Goal: Information Seeking & Learning: Learn about a topic

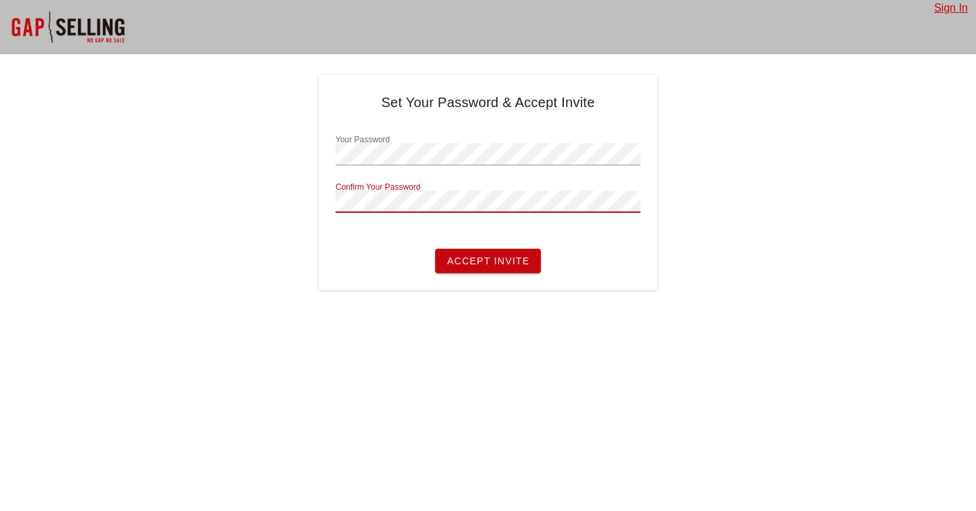
click at [435, 249] on button "Accept Invite" at bounding box center [487, 261] width 105 height 24
click at [488, 264] on span "Accept Invite" at bounding box center [487, 260] width 83 height 11
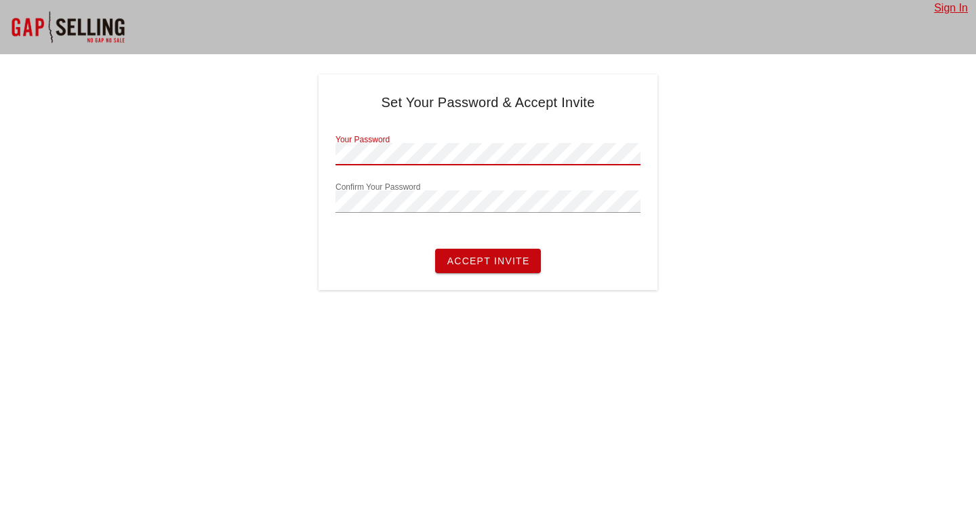
click at [341, 321] on div "Sign In Set Your Password & Accept Invite Your Password Confirm Your Password A…" at bounding box center [488, 255] width 976 height 511
click at [489, 267] on button "Accept Invite" at bounding box center [487, 261] width 105 height 24
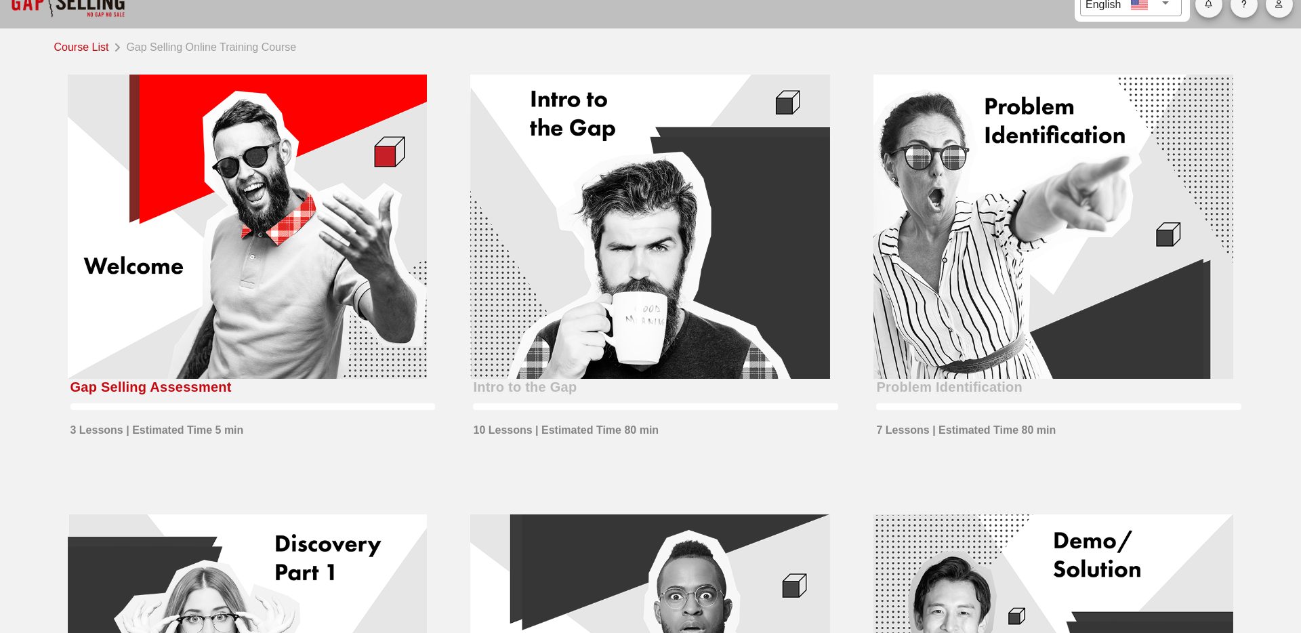
scroll to position [24, 0]
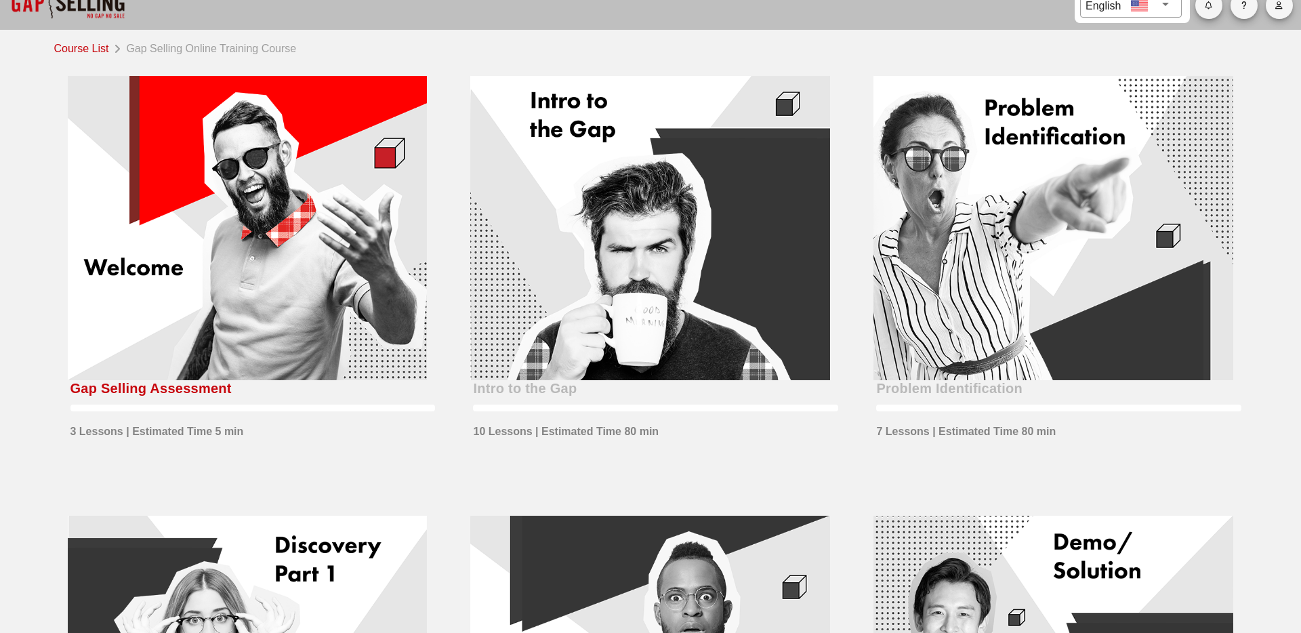
click at [433, 170] on div "Gap Selling Assessment 3 Lessons | Estimated Time 5 min" at bounding box center [247, 274] width 403 height 440
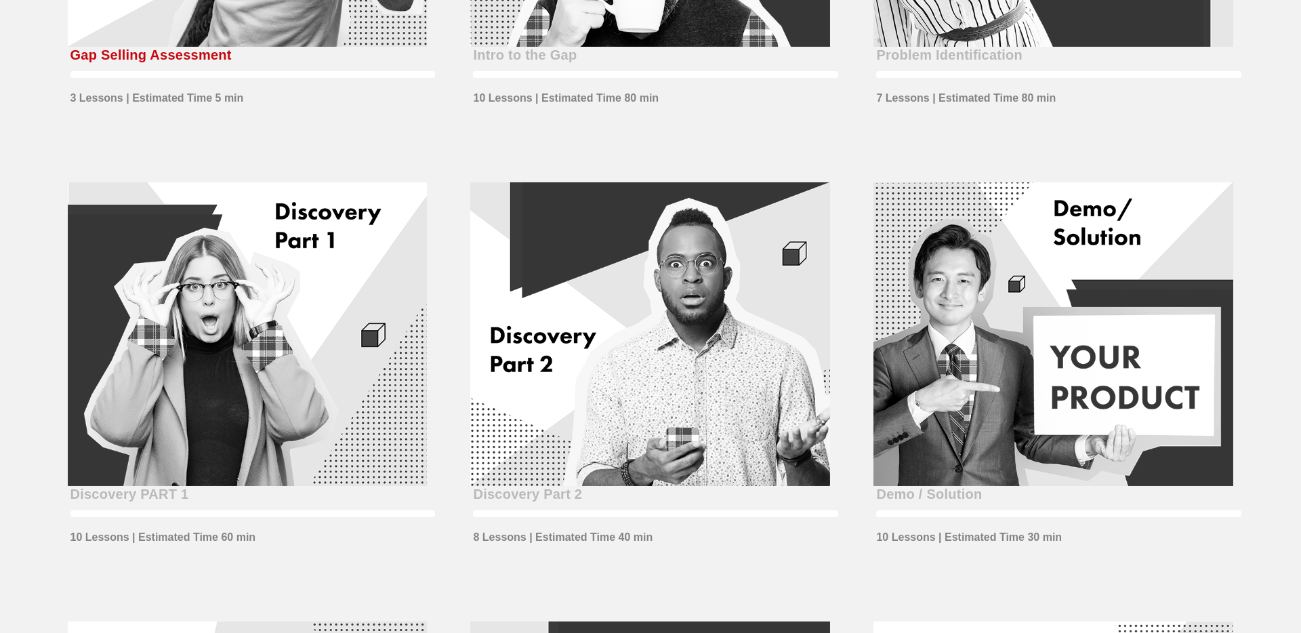
scroll to position [363, 0]
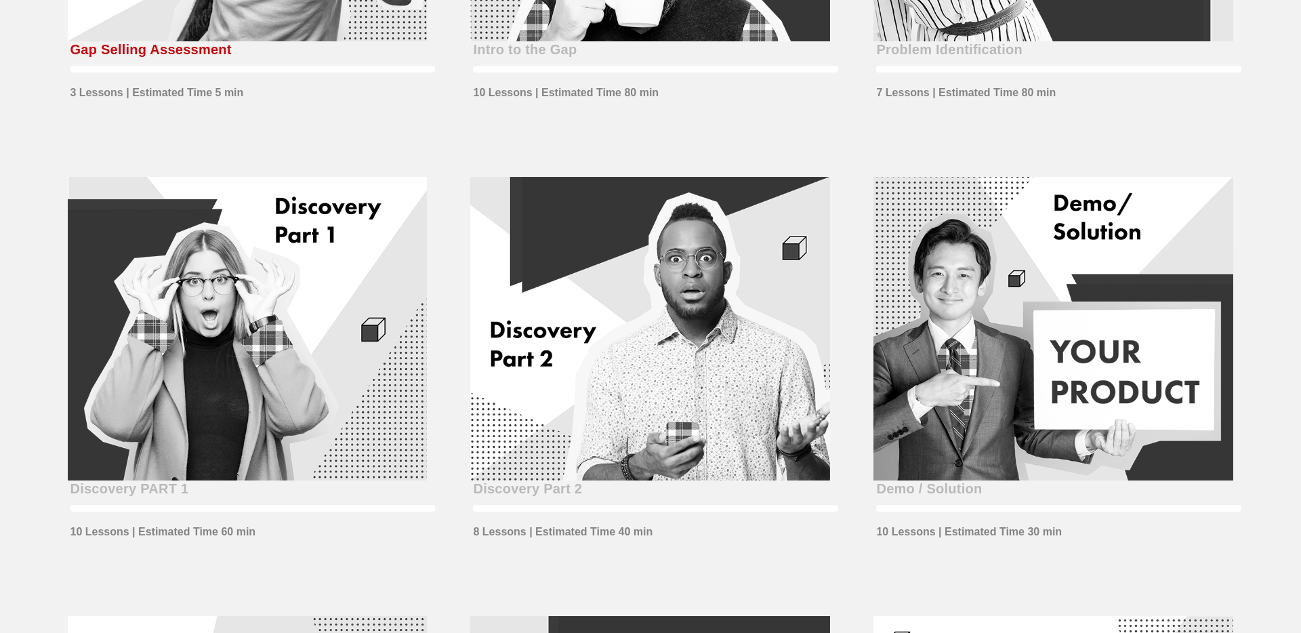
drag, startPoint x: 220, startPoint y: 95, endPoint x: 152, endPoint y: 149, distance: 87.3
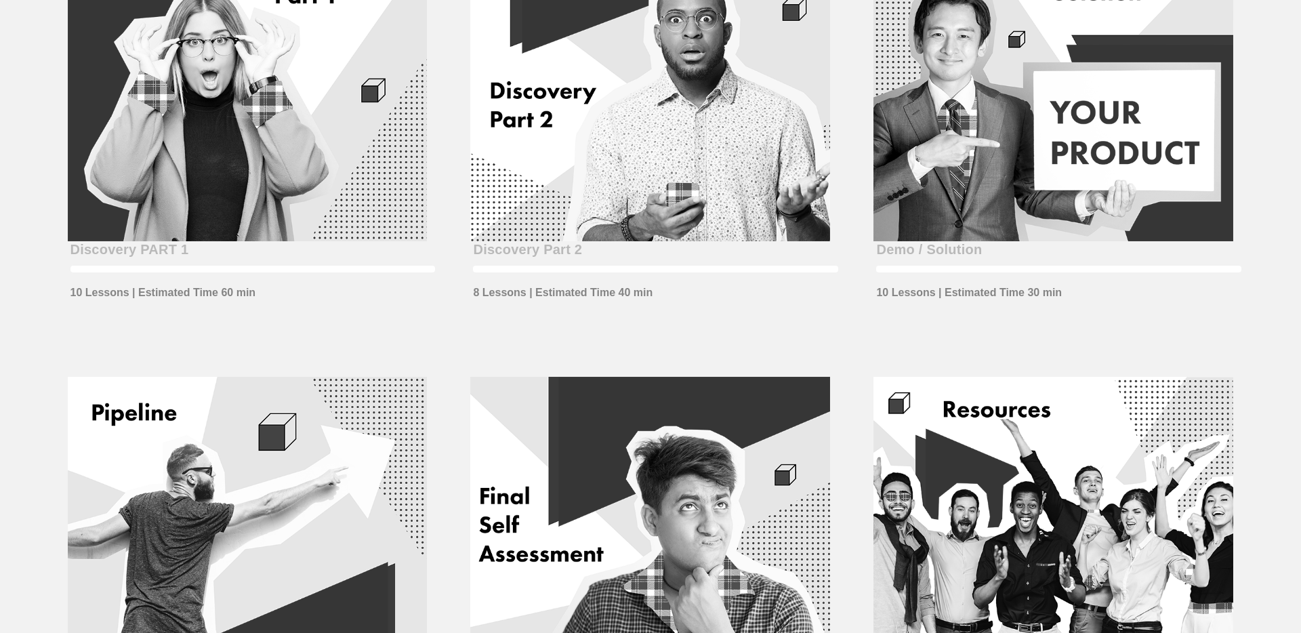
scroll to position [606, 0]
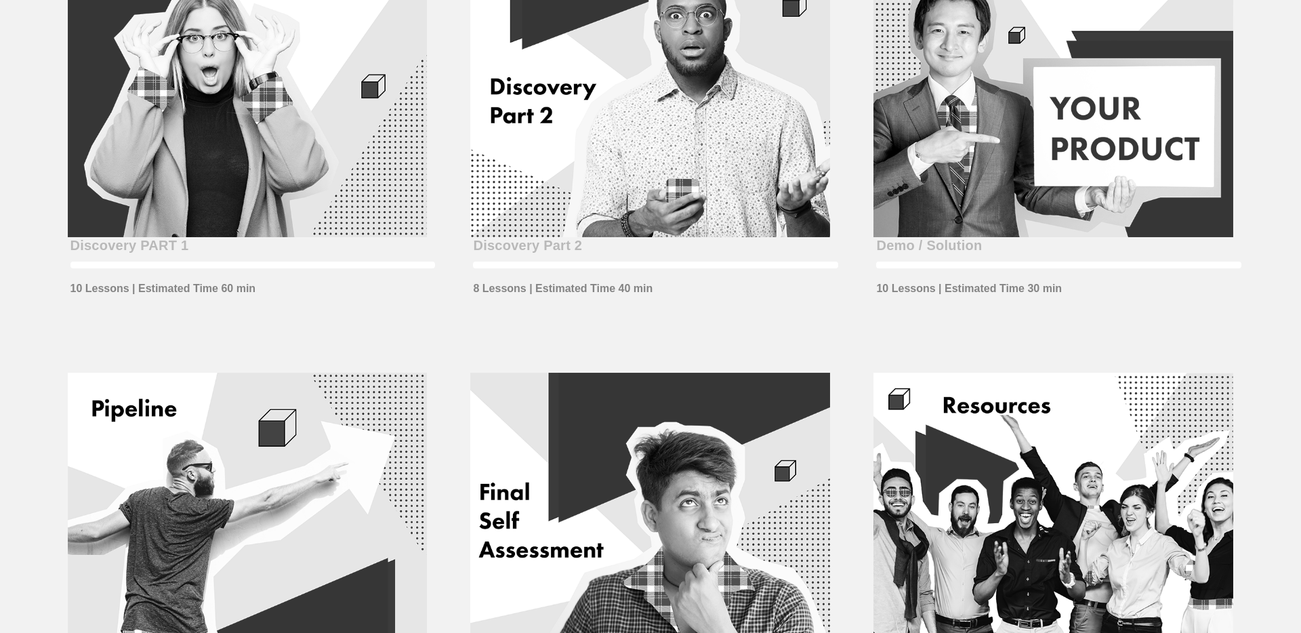
click at [915, 316] on div "Demo / Solution 10 Lessons | Estimated Time 30 min" at bounding box center [1053, 132] width 403 height 440
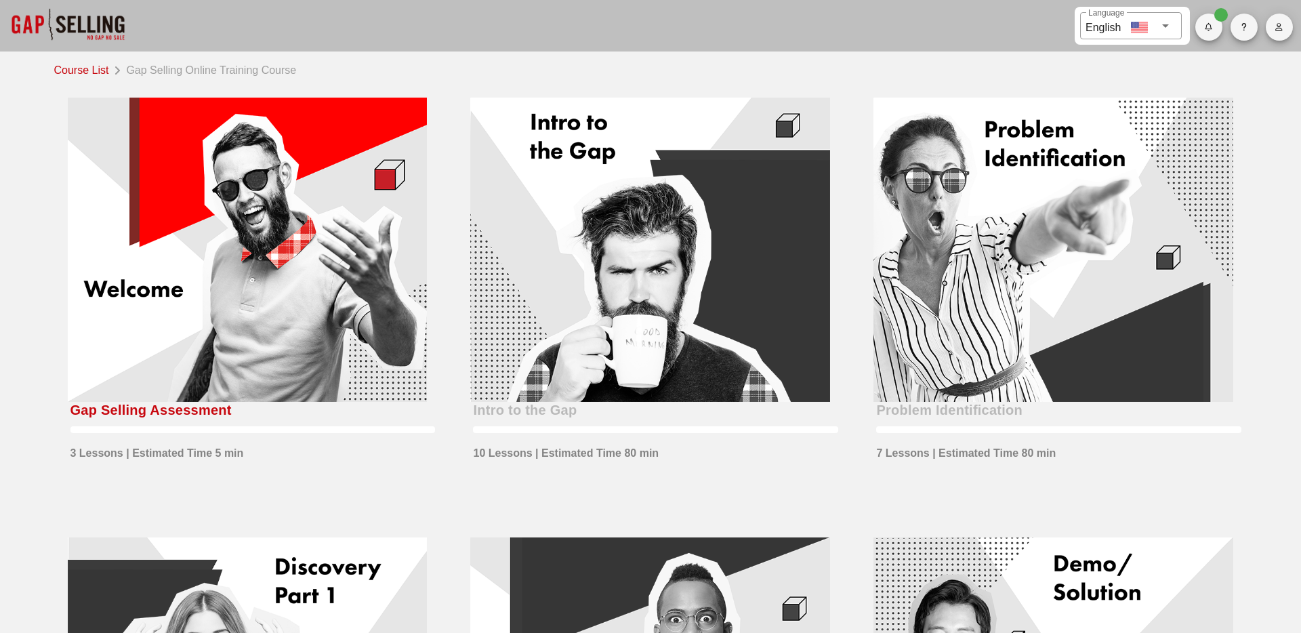
scroll to position [0, 0]
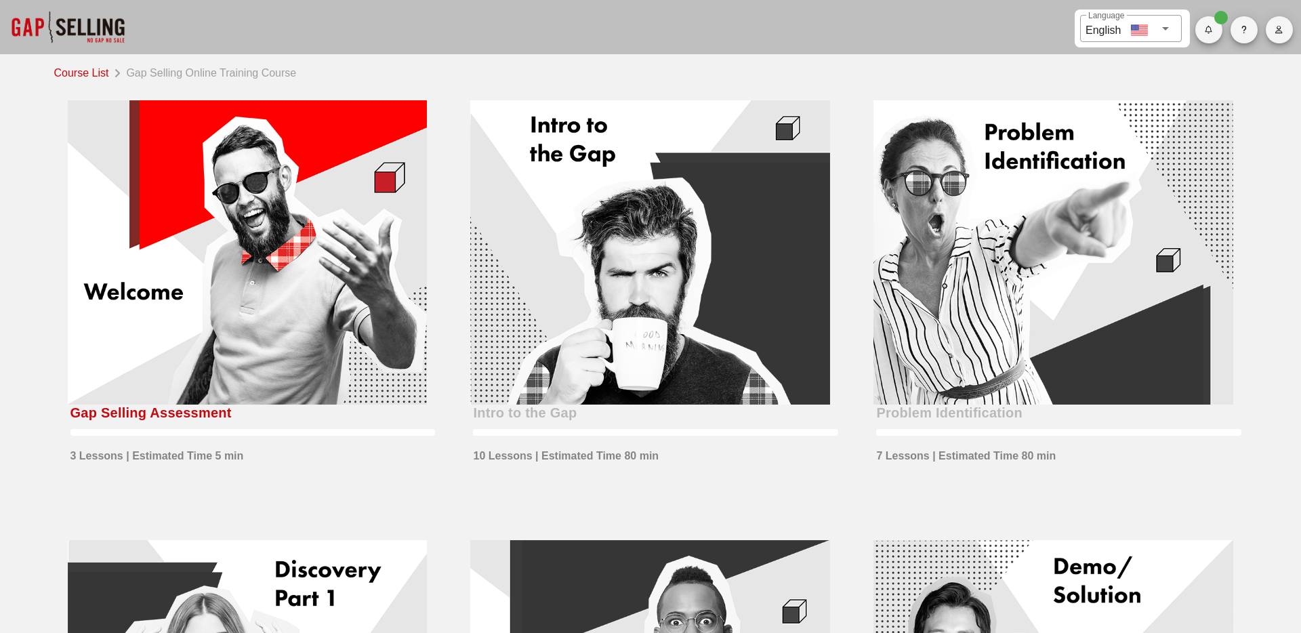
click at [414, 353] on div at bounding box center [248, 252] width 360 height 304
